Goal: Navigation & Orientation: Find specific page/section

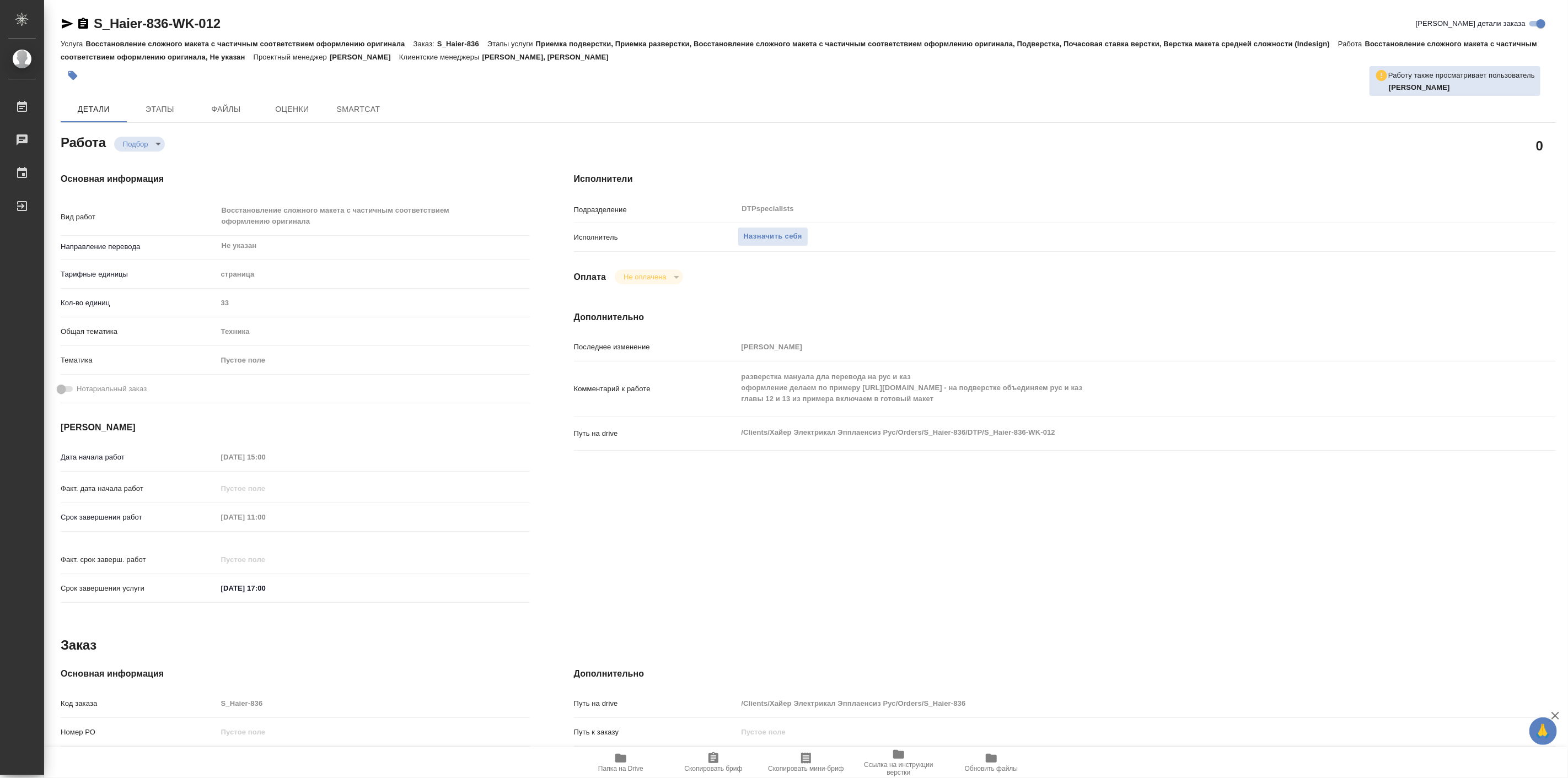
type textarea "x"
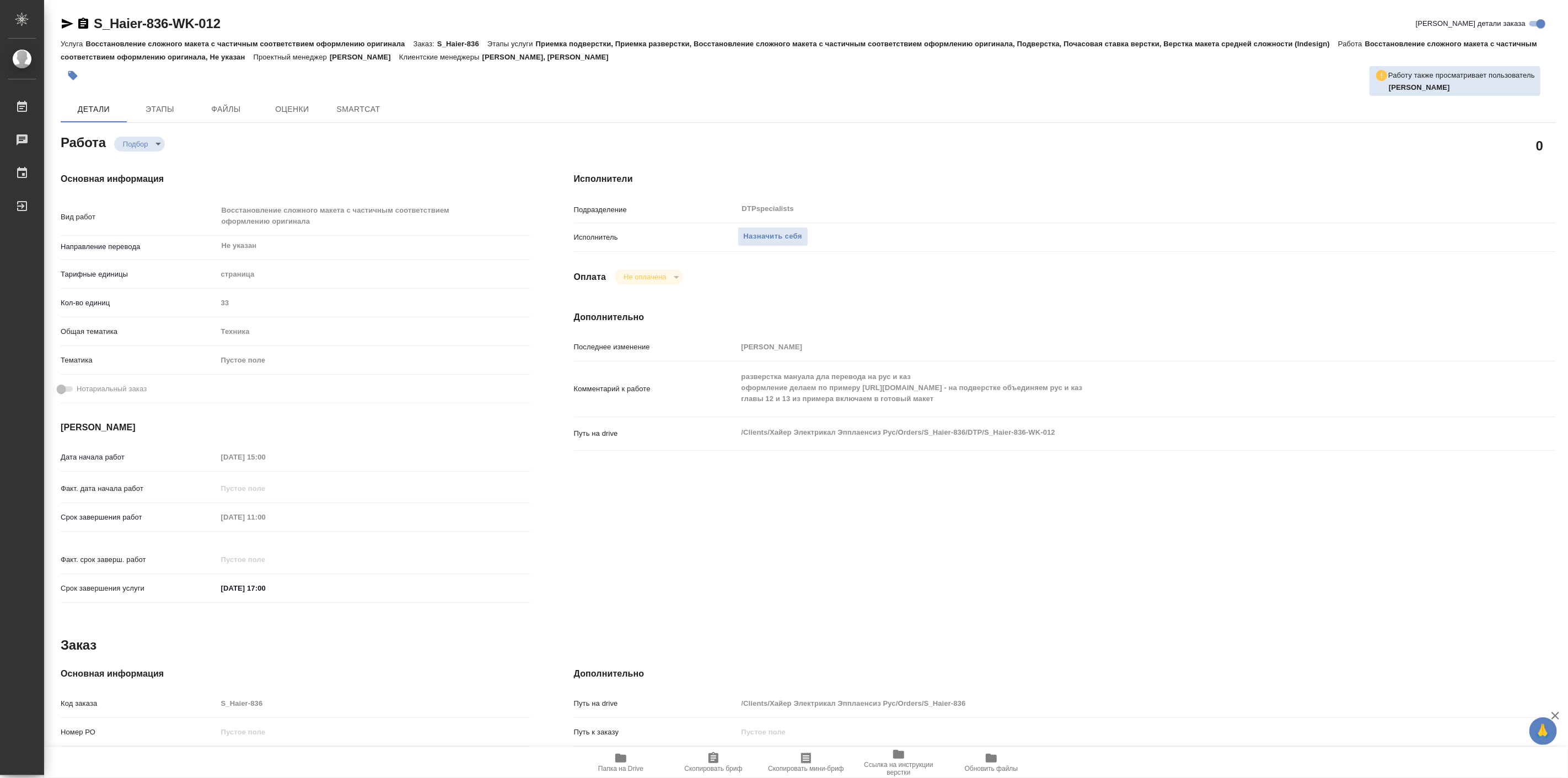
type textarea "x"
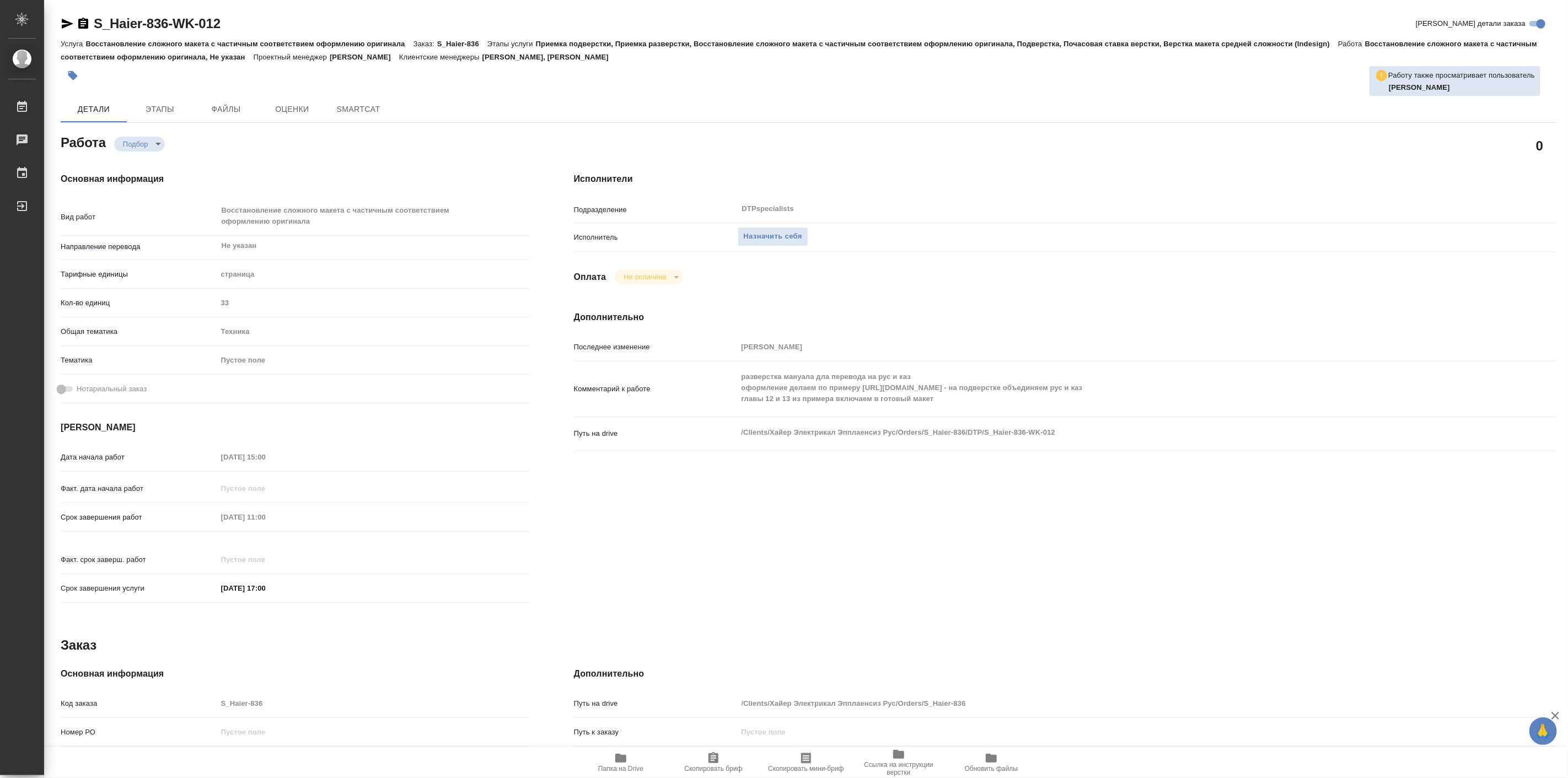
type textarea "x"
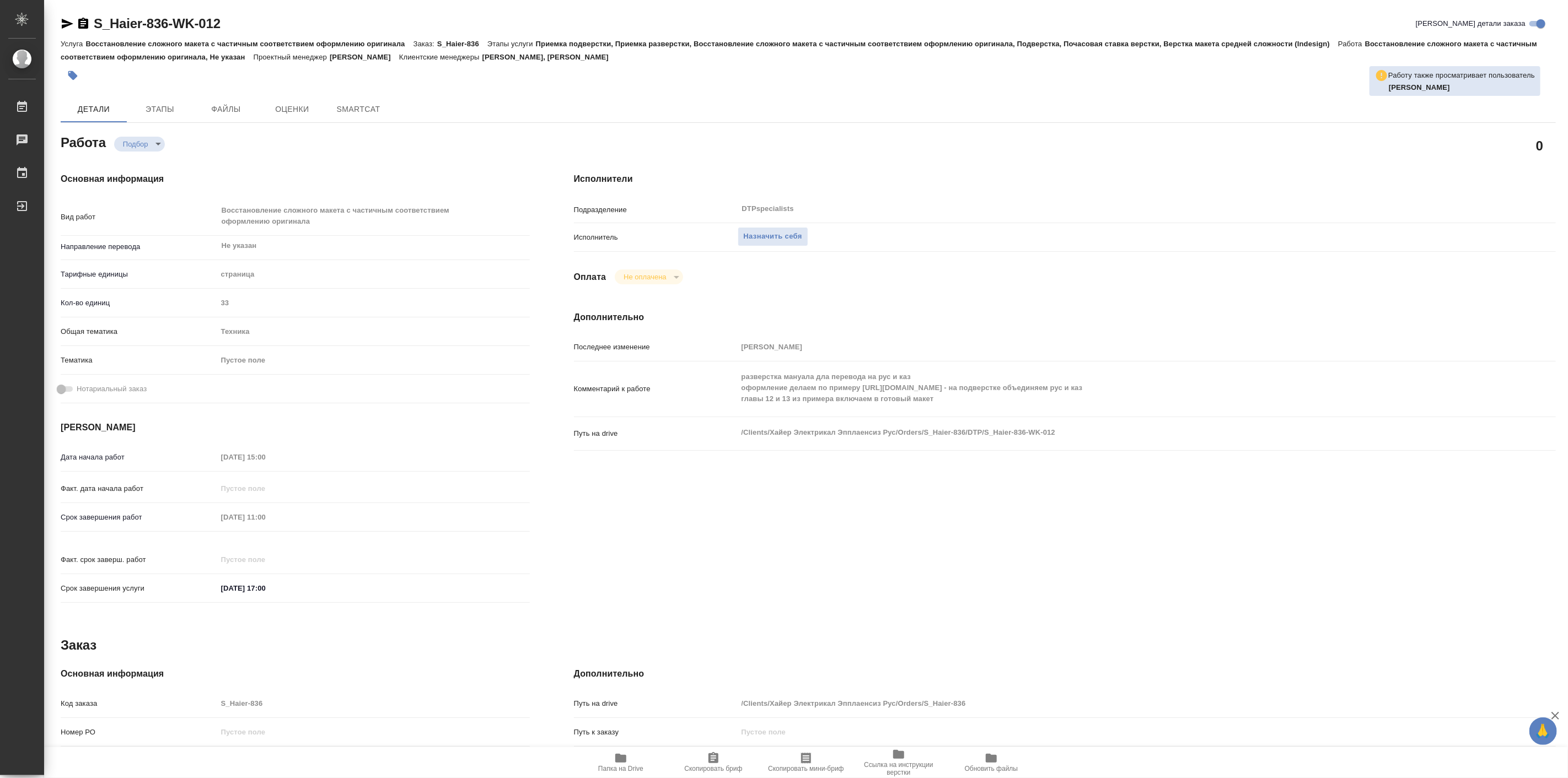
type textarea "x"
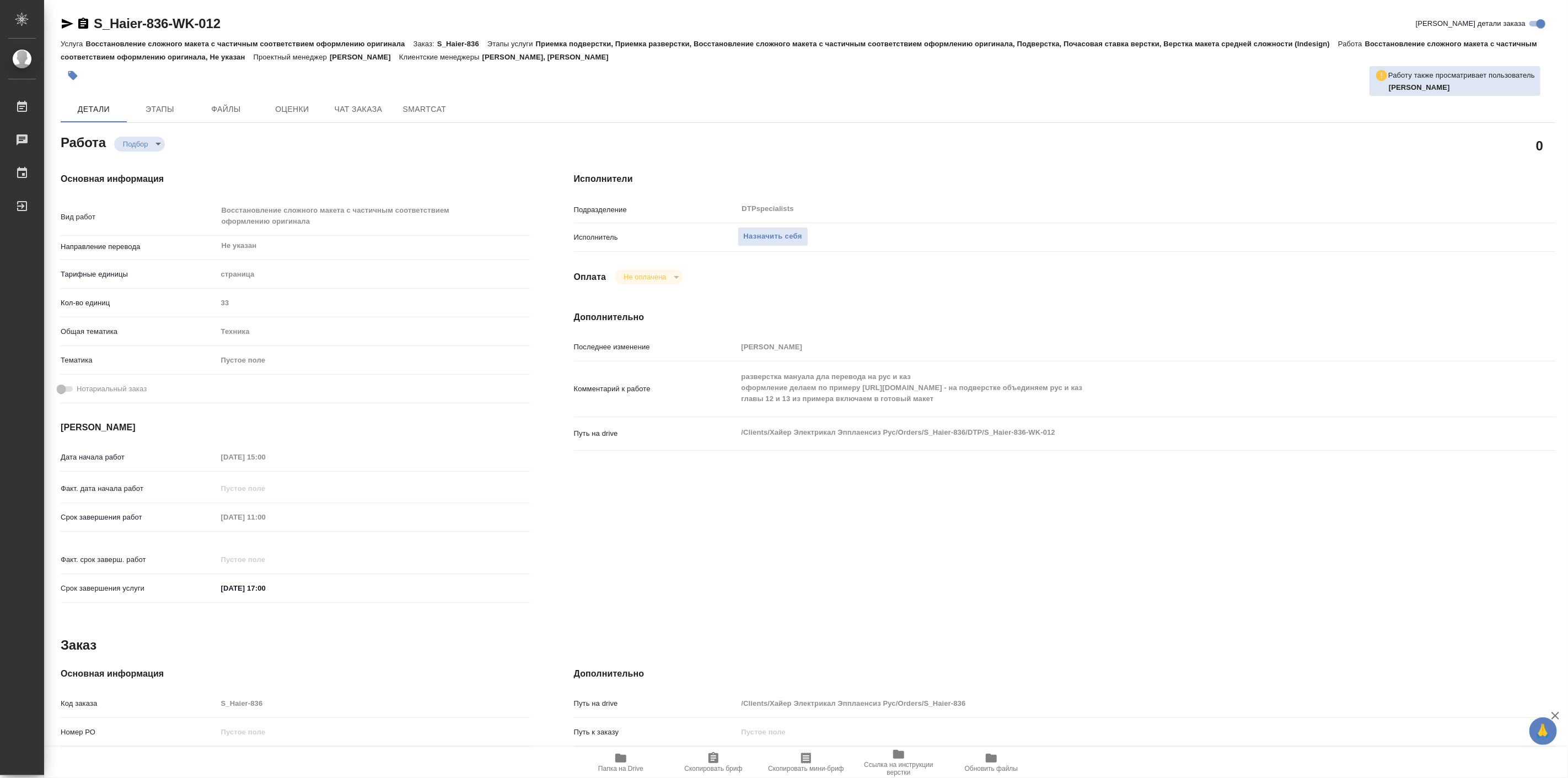
type textarea "x"
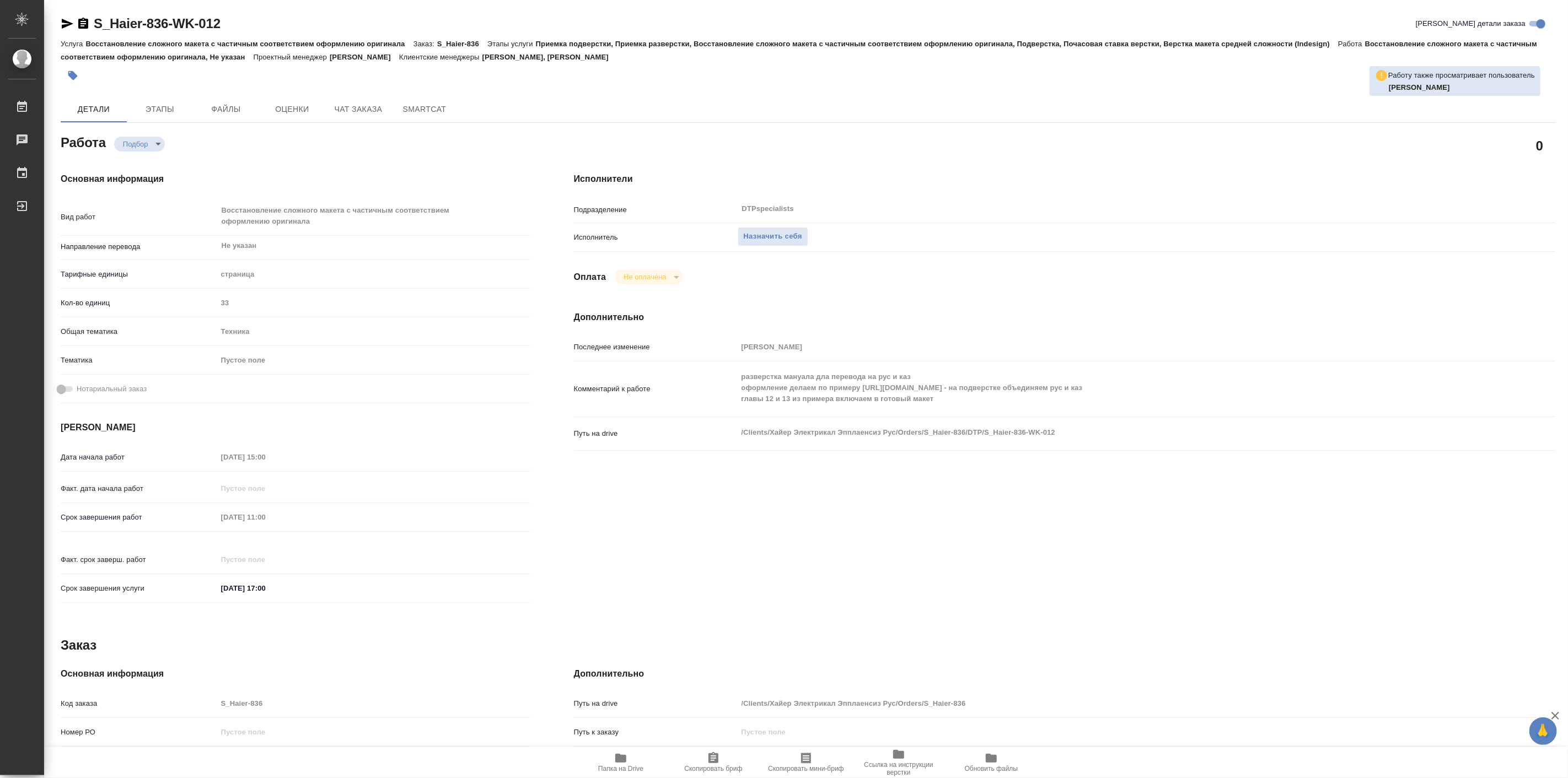
type textarea "x"
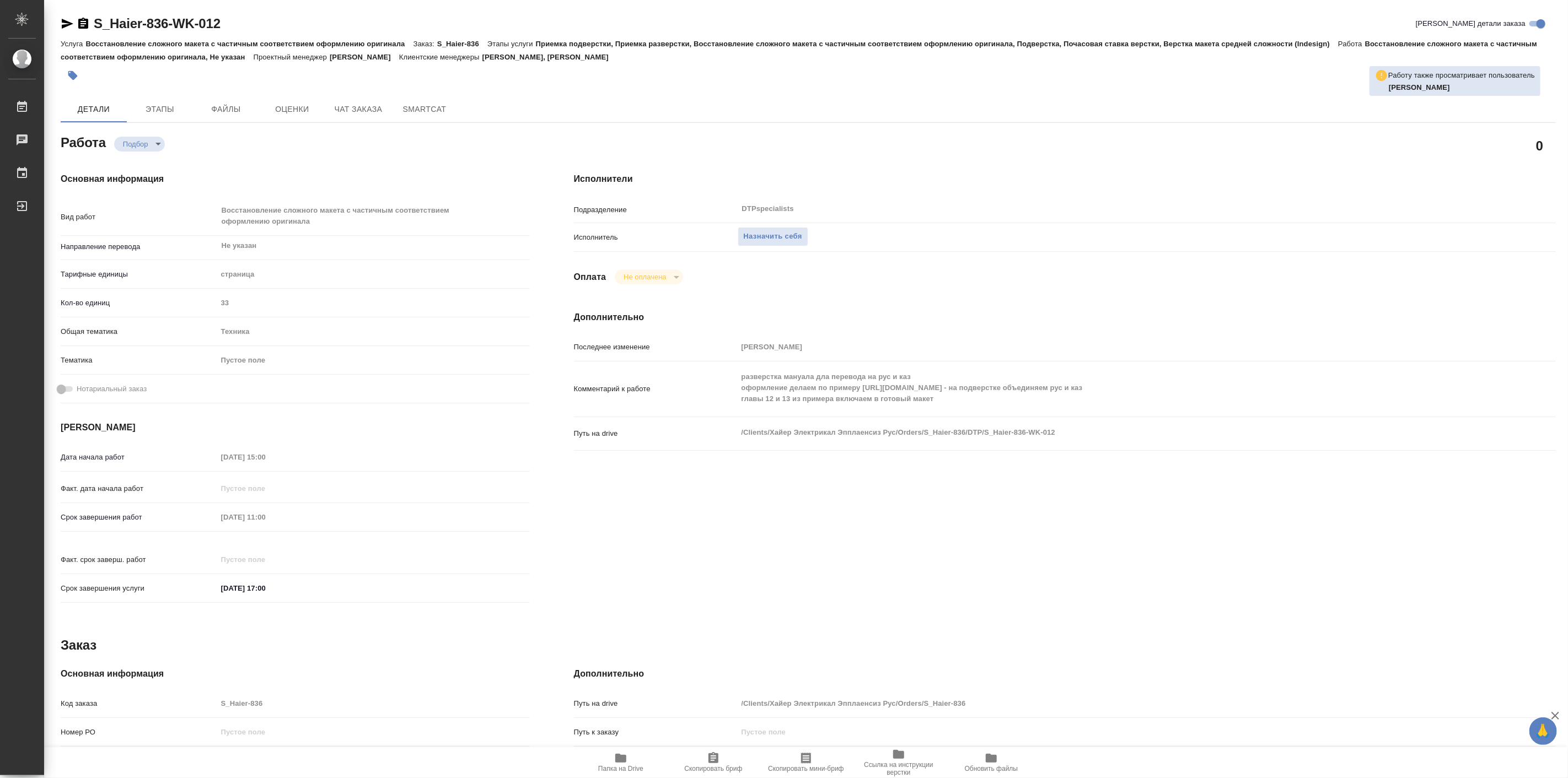
type textarea "x"
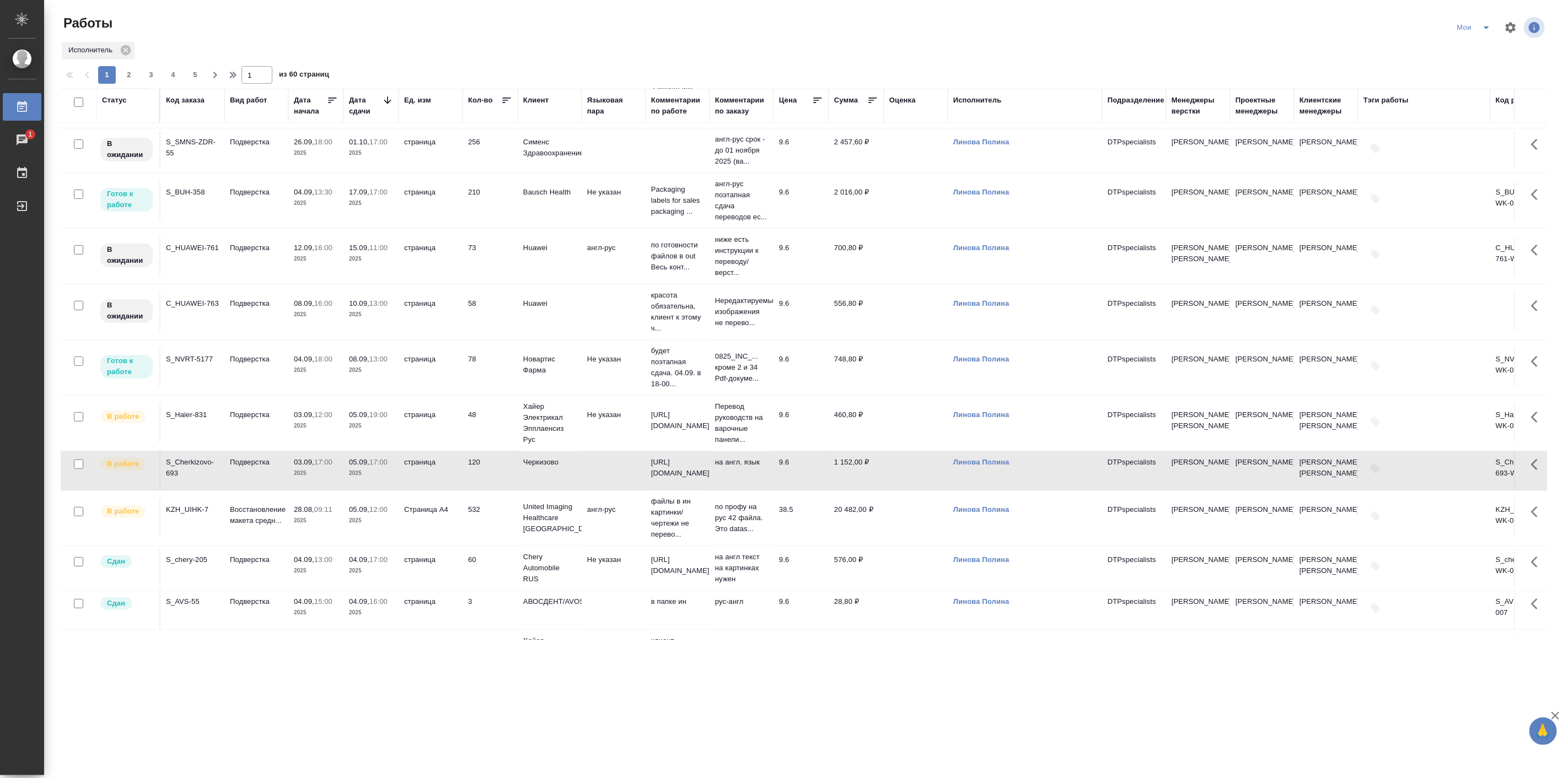
scroll to position [102, 0]
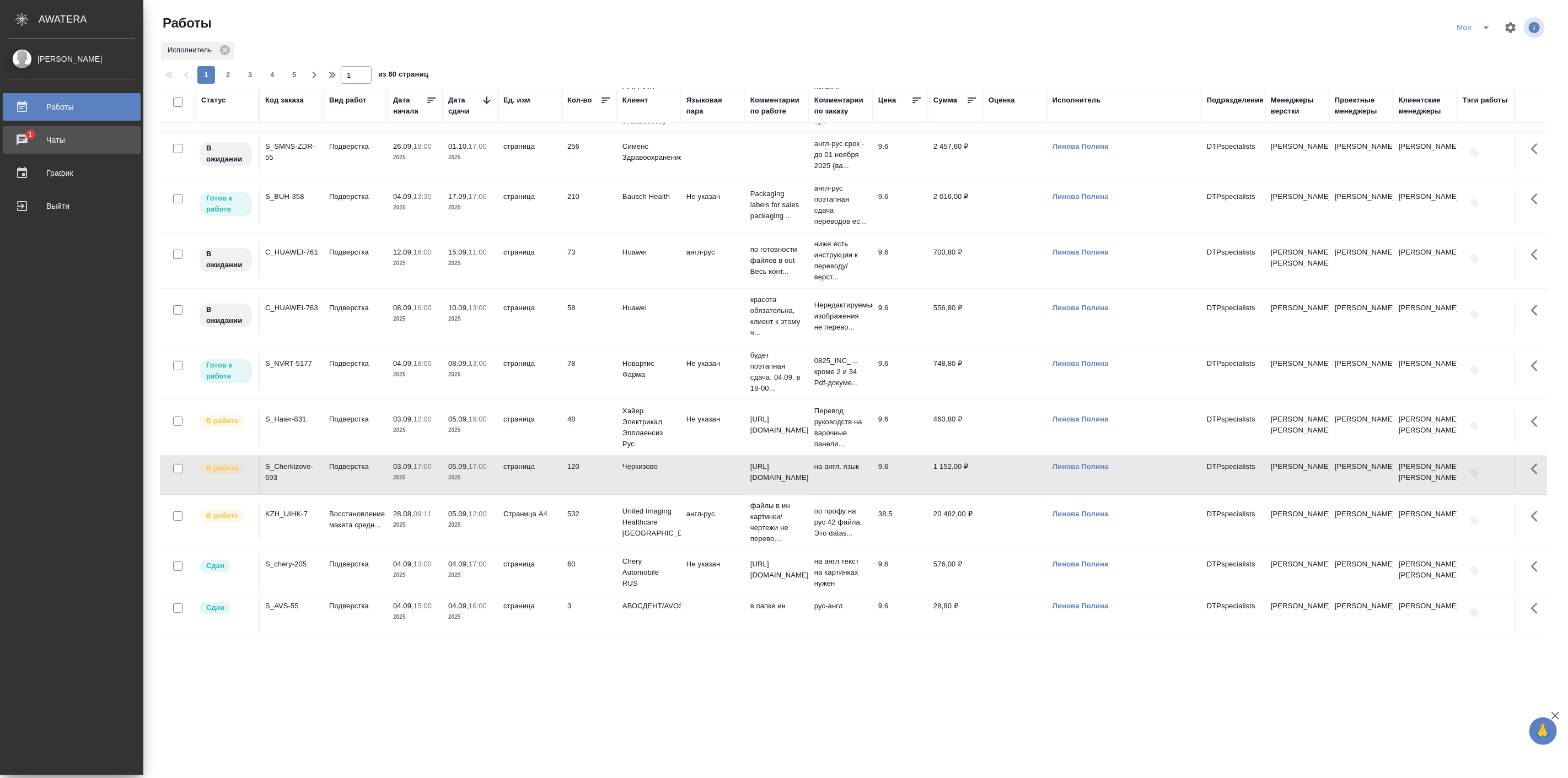
click at [23, 143] on div "Чаты" at bounding box center [72, 139] width 127 height 16
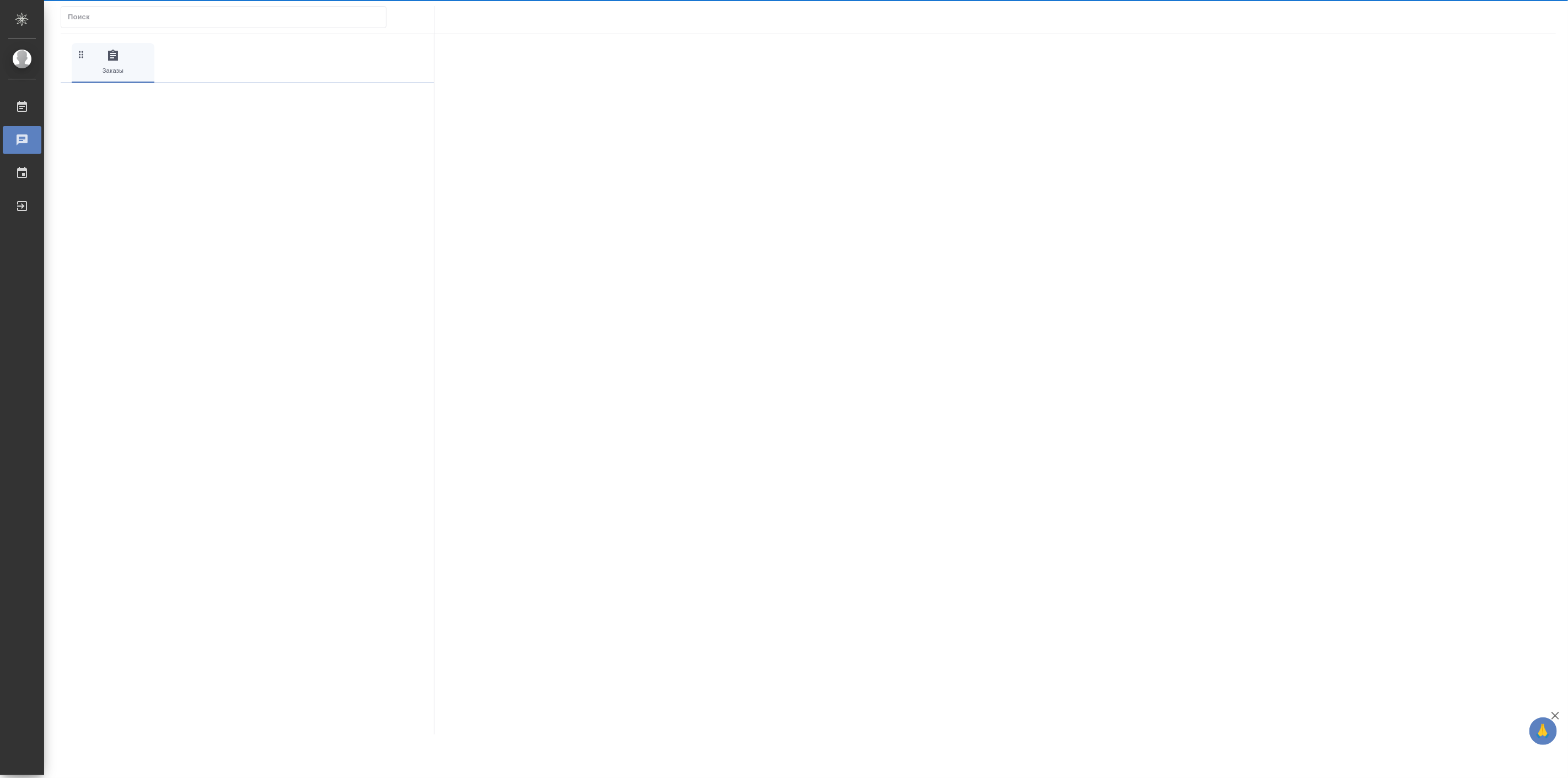
click at [25, 142] on icon at bounding box center [21, 140] width 11 height 11
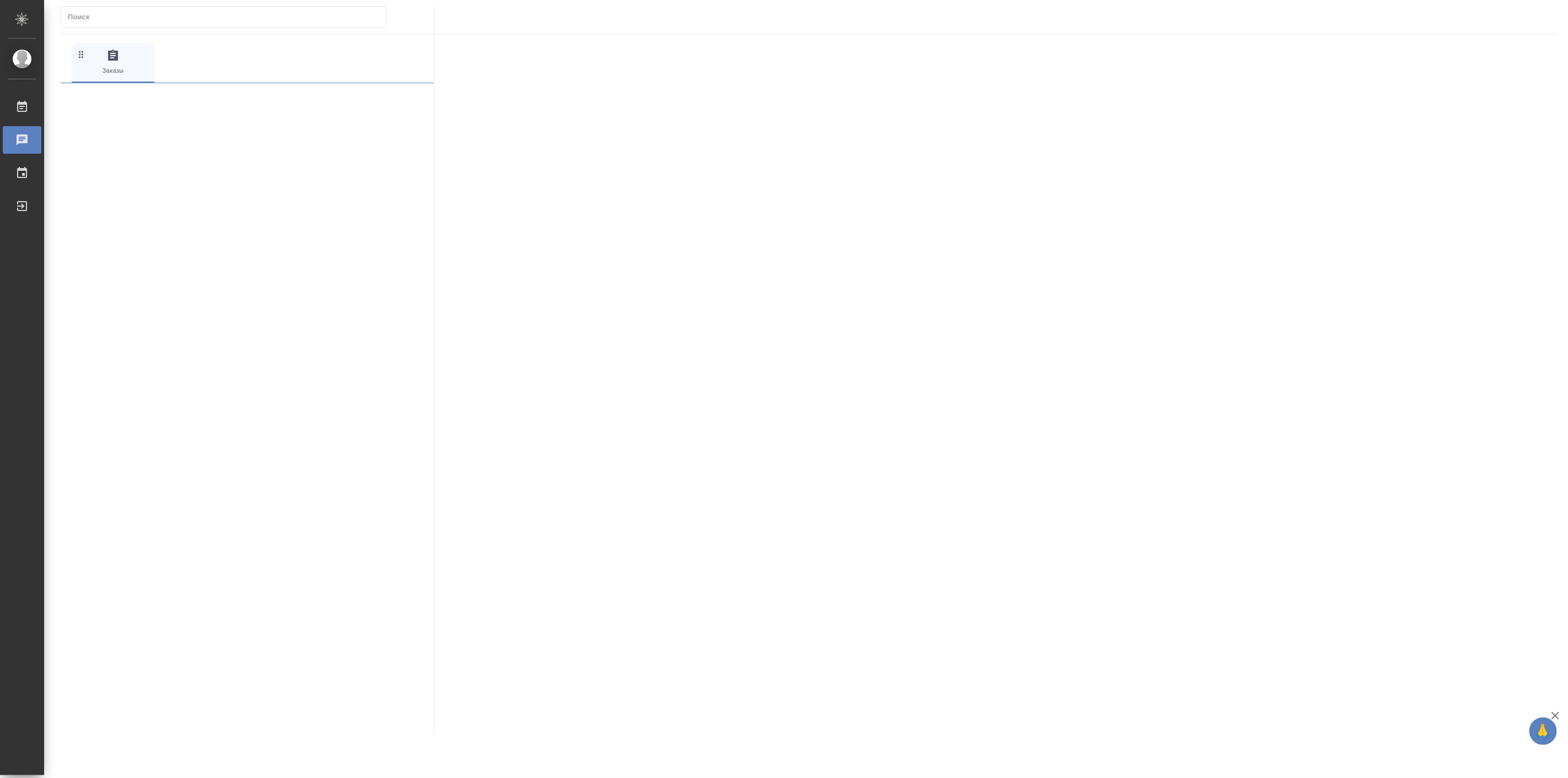
click at [25, 142] on icon at bounding box center [21, 140] width 11 height 11
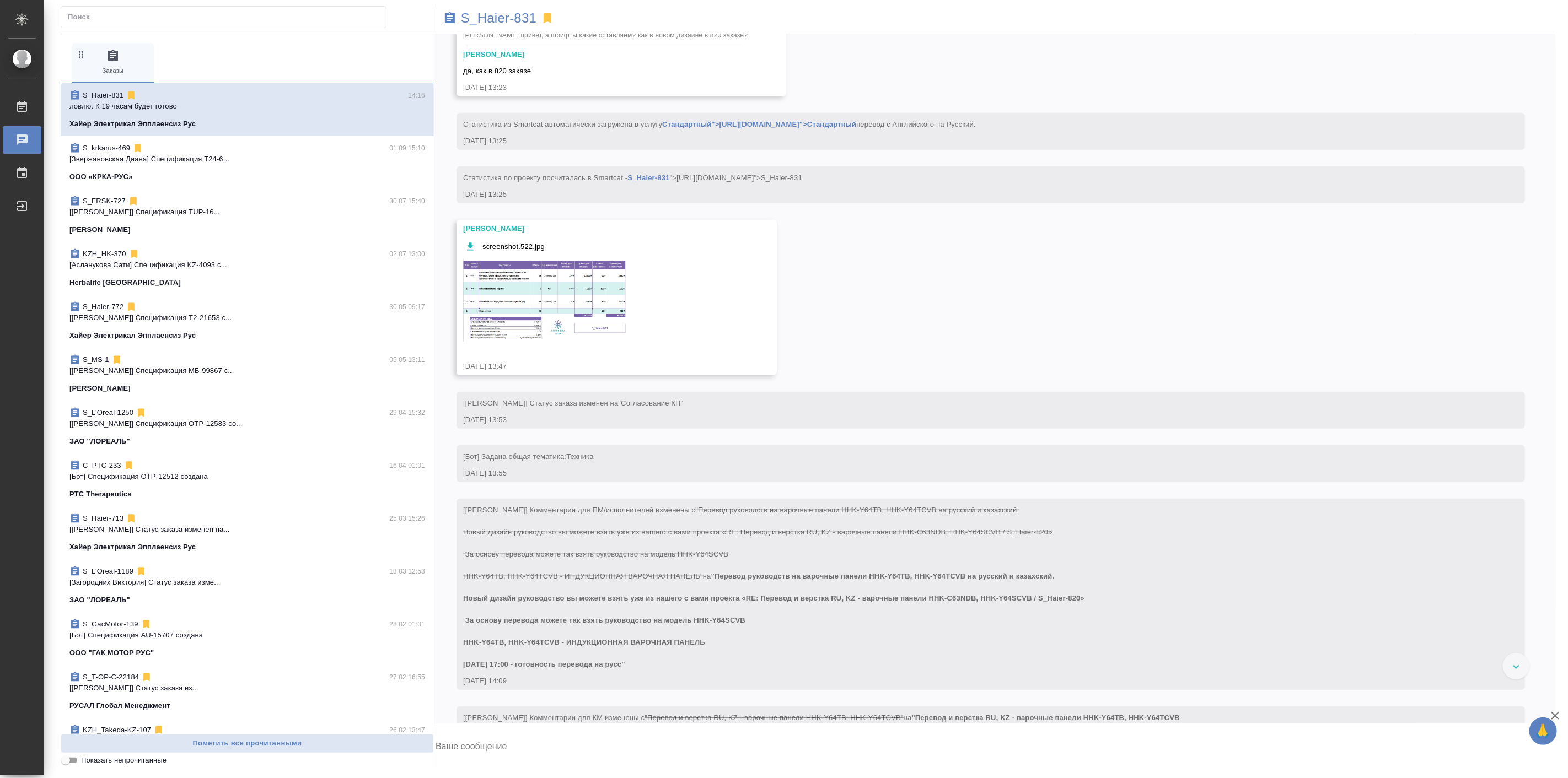
scroll to position [409, 0]
click at [505, 662] on span ""Перевод руководств на варочные панели HHK-Y64TB, HHK-Y64TCVB на русский и каза…" at bounding box center [774, 617] width 622 height 96
copy span "[DATE] 17:00 - готовность перевода на русс""
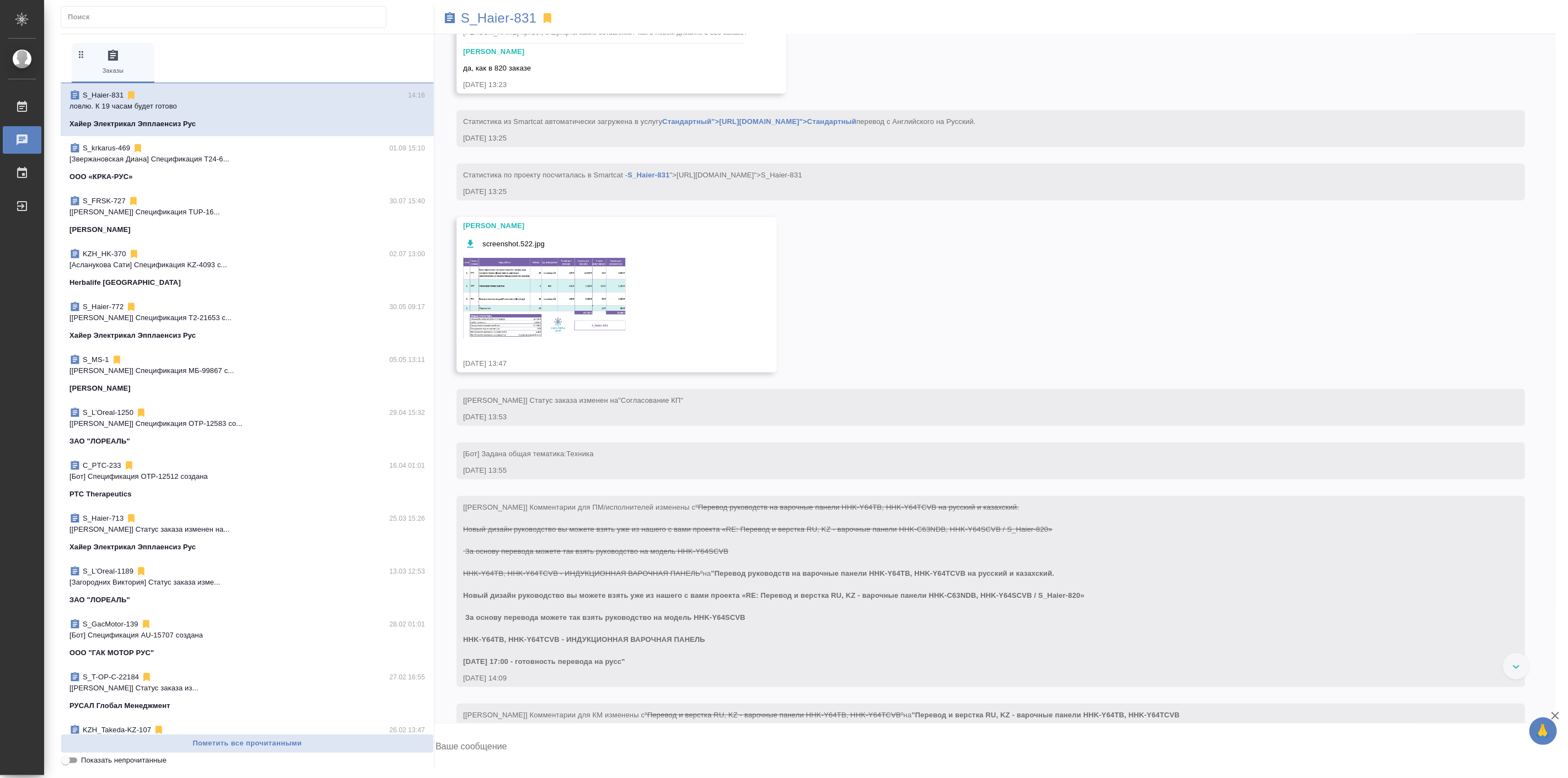
click at [1105, 245] on div "01.09, [DATE] [[PERSON_NAME]] Клиент оставил комментарий: ">[URL][DOMAIN_NAME]"…" at bounding box center [995, 379] width 1121 height 689
click at [482, 18] on p "S_Haier-831" at bounding box center [499, 18] width 76 height 11
click at [515, 23] on p "S_Haier-831" at bounding box center [499, 18] width 76 height 11
click at [1045, 319] on div "01.09, [DATE] [[PERSON_NAME]] Клиент оставил комментарий: ">[URL][DOMAIN_NAME]"…" at bounding box center [995, 379] width 1121 height 689
click at [1010, 289] on div "01.09, [DATE] [[PERSON_NAME]] Клиент оставил комментарий: ">[URL][DOMAIN_NAME]"…" at bounding box center [995, 379] width 1121 height 689
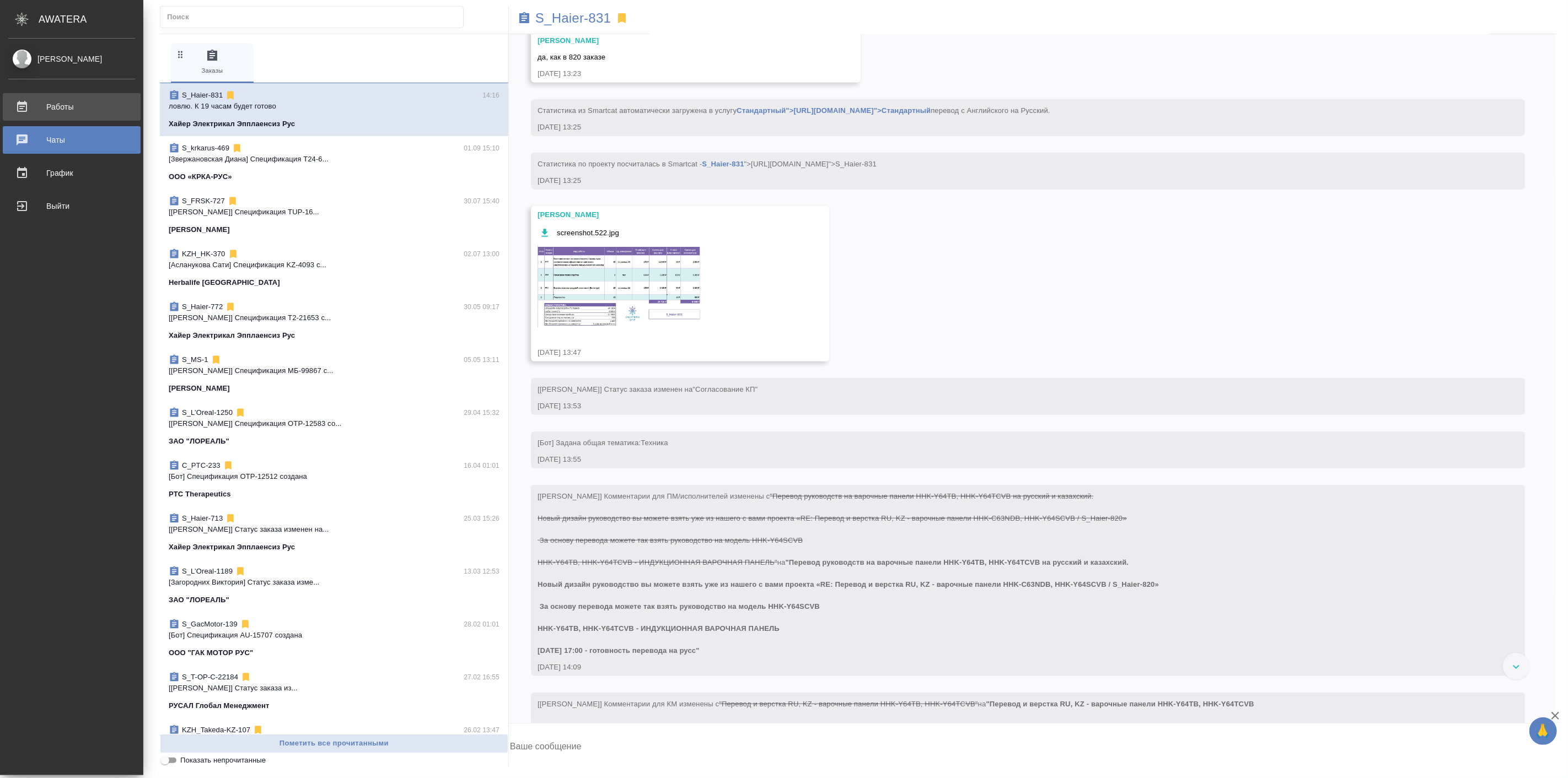
click at [24, 105] on div "Работы" at bounding box center [72, 107] width 127 height 16
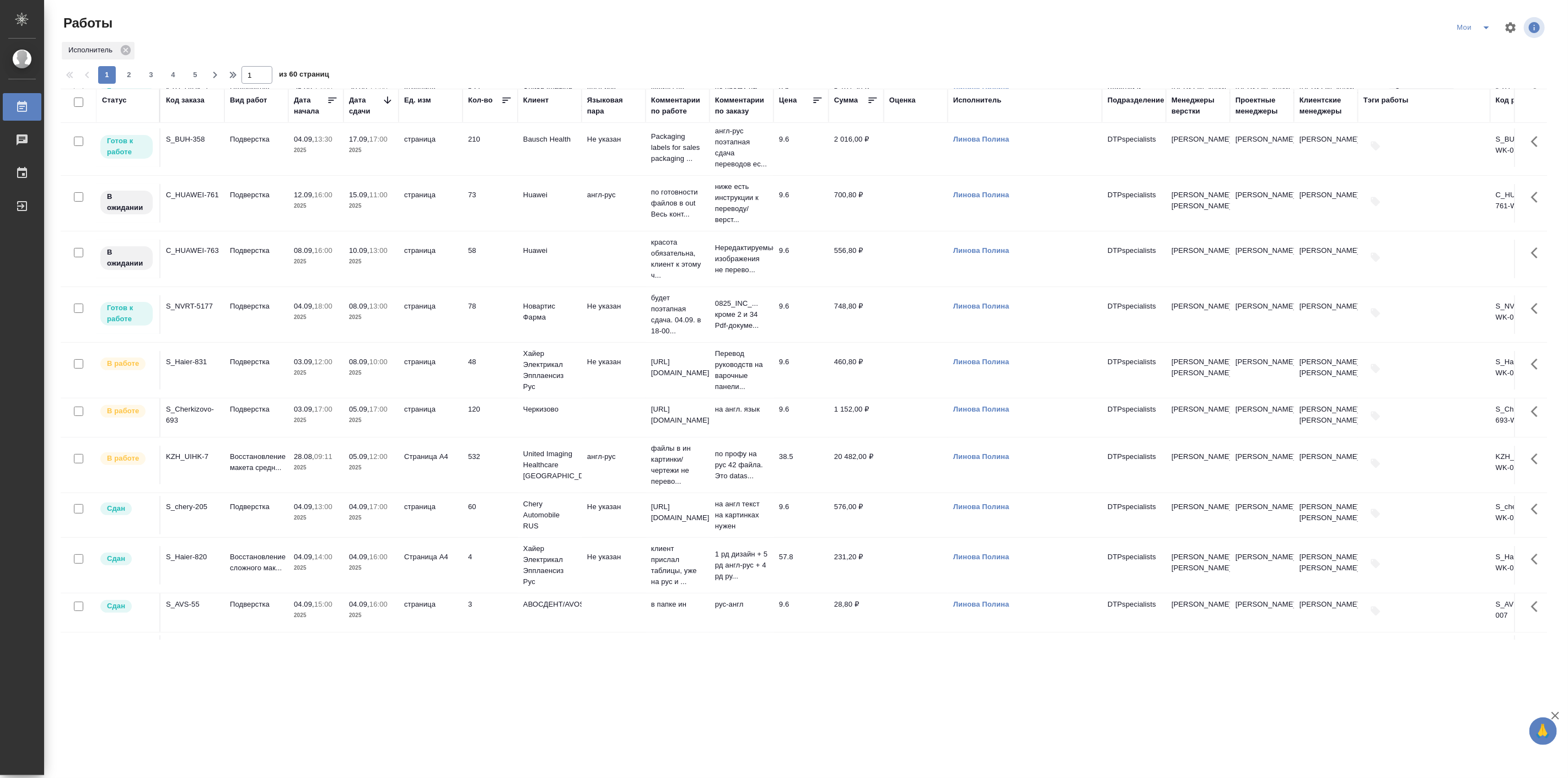
scroll to position [209, 0]
